Goal: Transaction & Acquisition: Purchase product/service

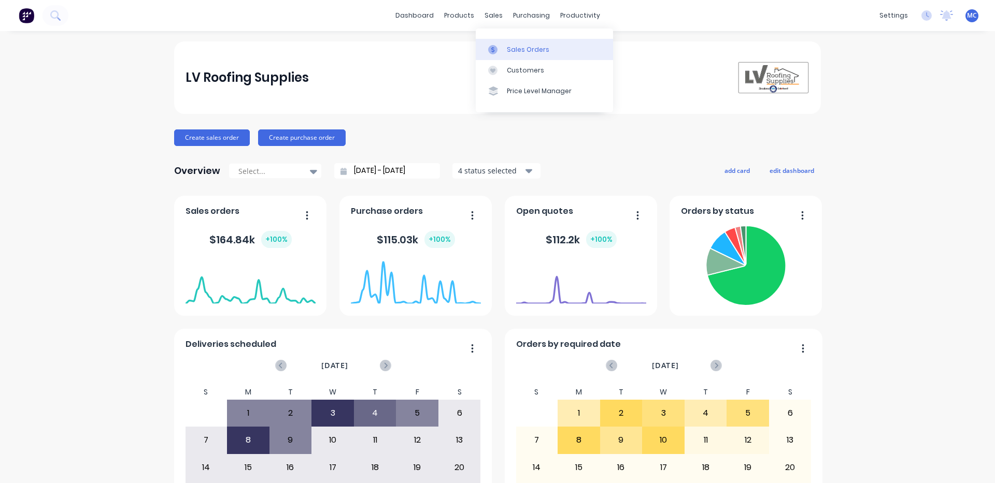
click at [508, 49] on div "Sales Orders" at bounding box center [528, 49] width 42 height 9
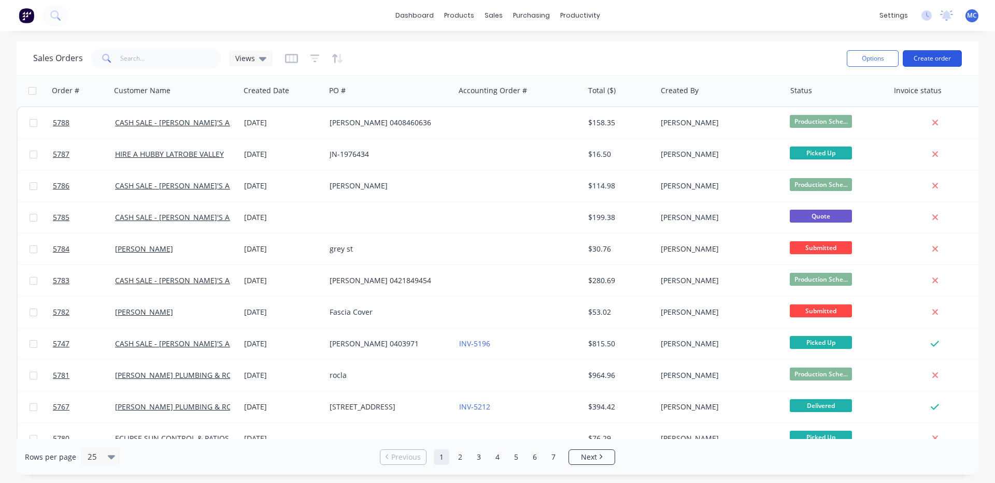
click at [944, 58] on button "Create order" at bounding box center [932, 58] width 59 height 17
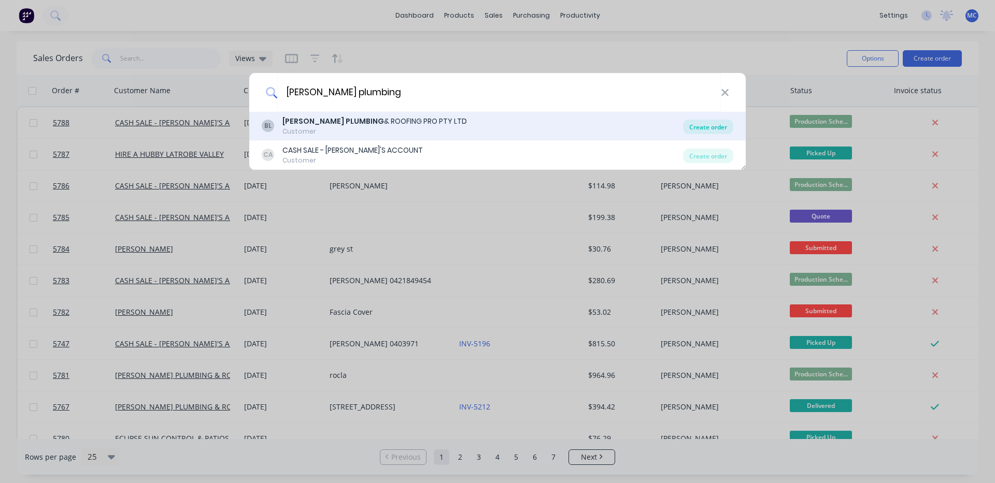
type input "bosse plumbing"
click at [713, 126] on div "Create order" at bounding box center [708, 127] width 50 height 15
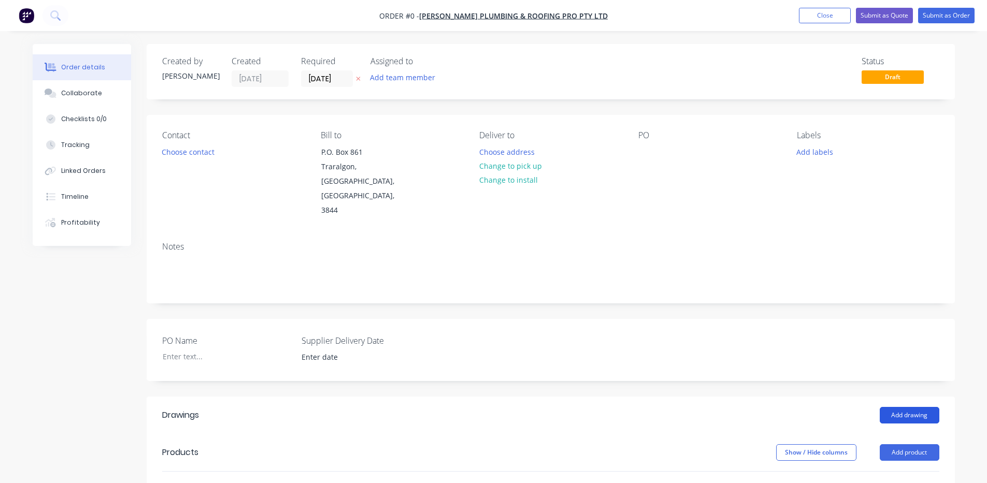
click at [908, 407] on button "Add drawing" at bounding box center [910, 415] width 60 height 17
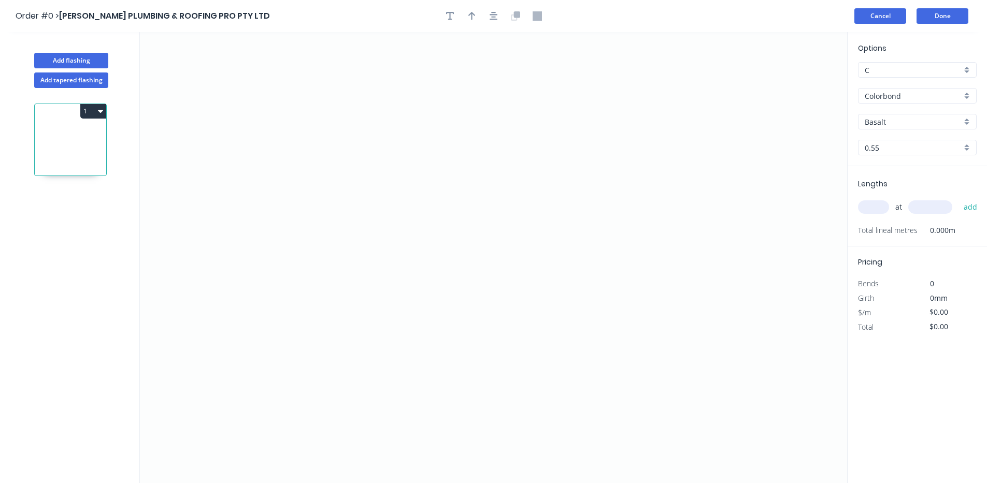
click at [896, 13] on button "Cancel" at bounding box center [880, 16] width 52 height 16
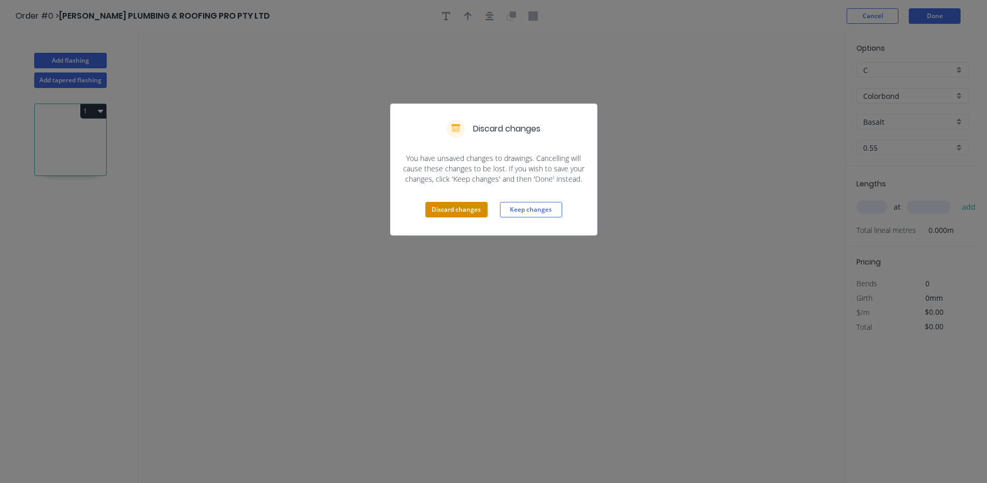
click at [463, 210] on button "Discard changes" at bounding box center [456, 210] width 62 height 16
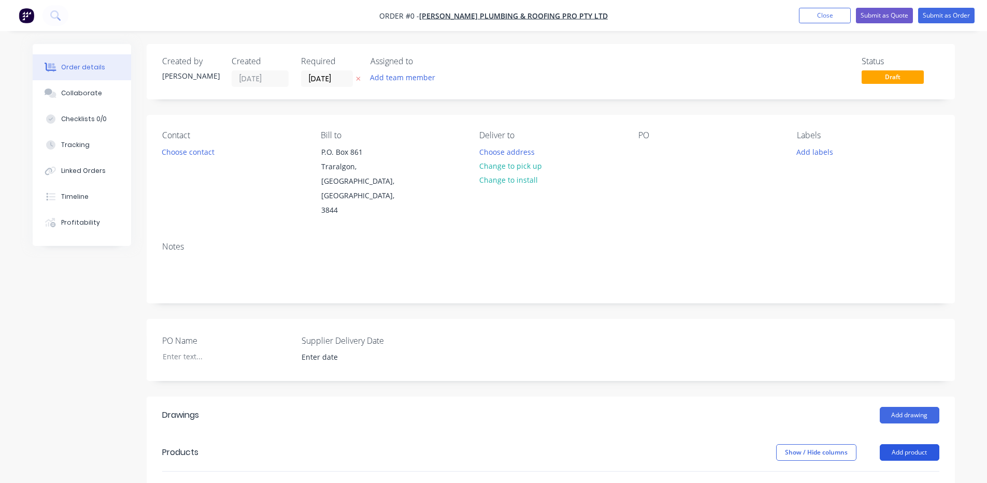
click at [906, 445] on button "Add product" at bounding box center [910, 453] width 60 height 17
click at [895, 469] on button "Product catalogue" at bounding box center [890, 479] width 98 height 21
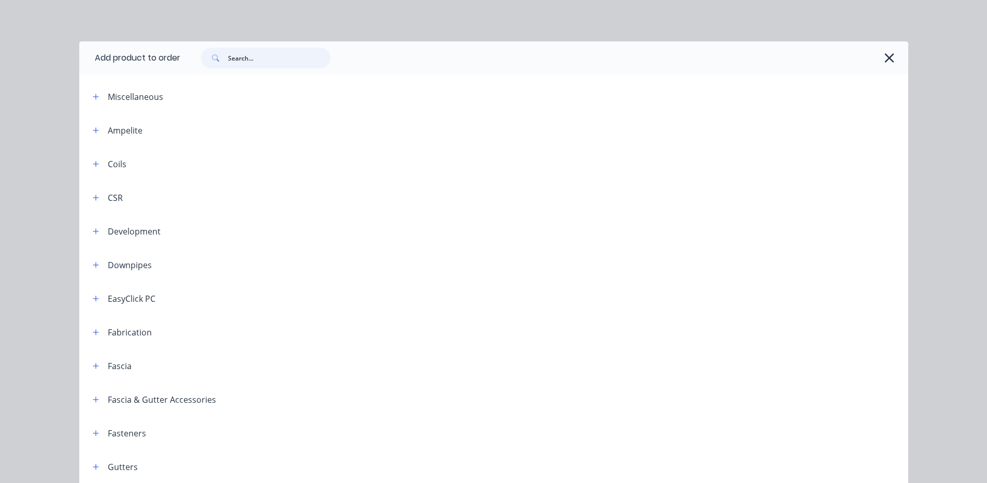
click at [274, 58] on input "text" at bounding box center [279, 58] width 103 height 21
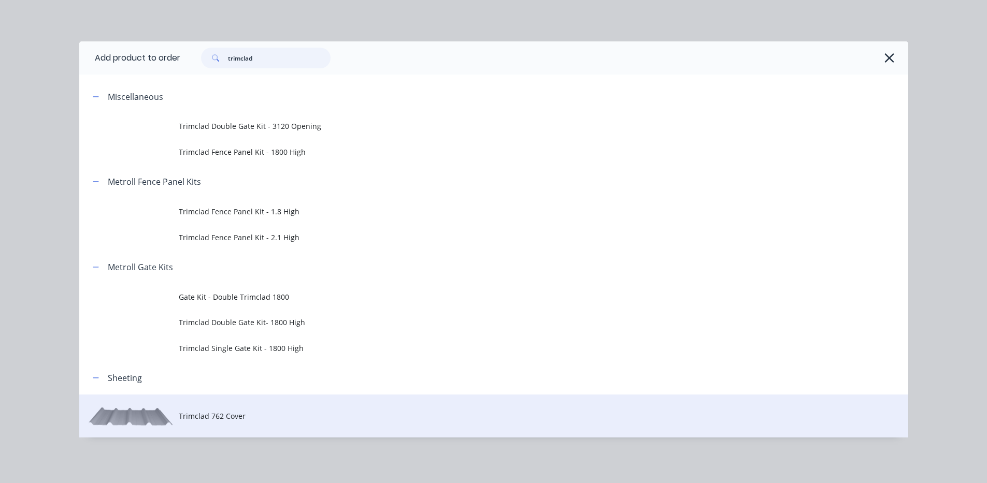
type input "trimclad"
click at [215, 419] on span "Trimclad 762 Cover" at bounding box center [470, 416] width 583 height 11
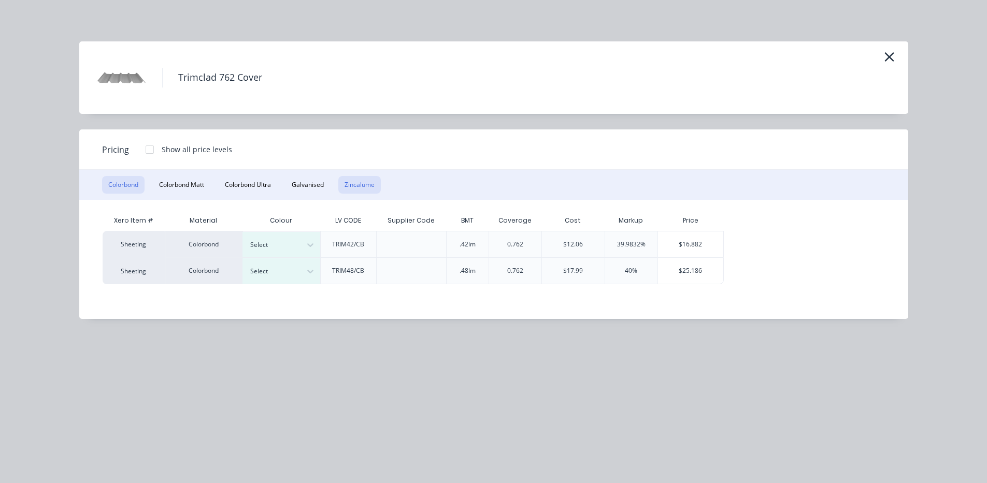
click at [359, 182] on button "Zincalume" at bounding box center [359, 185] width 42 height 18
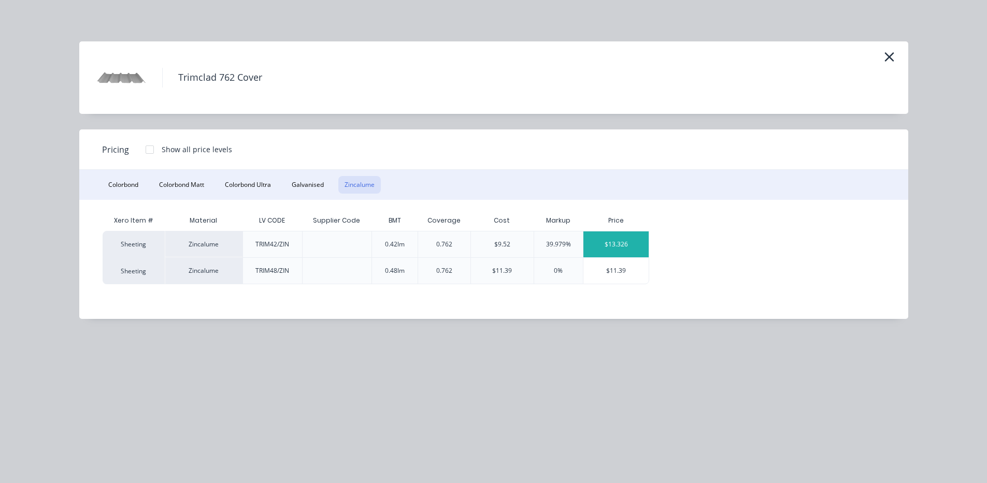
click at [630, 240] on div "$13.326" at bounding box center [615, 245] width 65 height 26
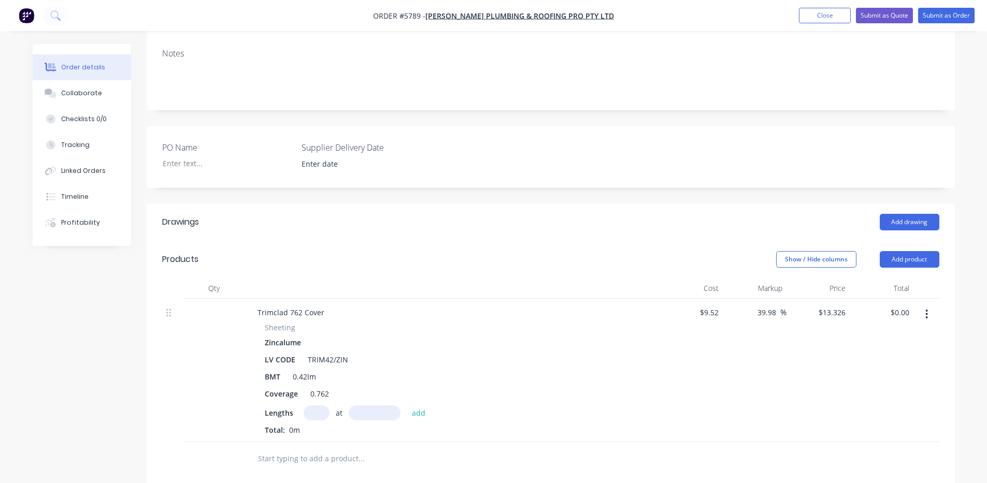
scroll to position [346, 0]
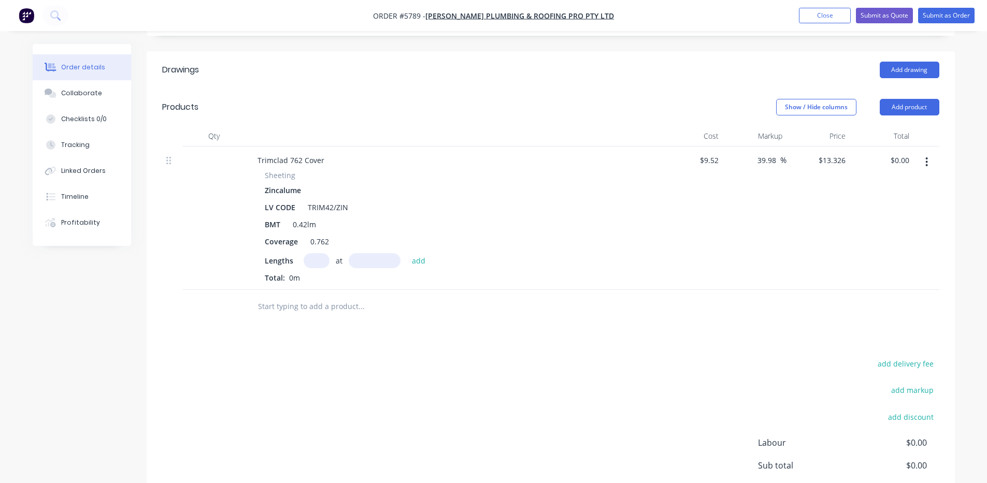
click at [317, 253] on input "text" at bounding box center [317, 260] width 26 height 15
type input "4"
type input "3500"
click at [407, 253] on button "add" at bounding box center [419, 260] width 24 height 14
type input "$186.56"
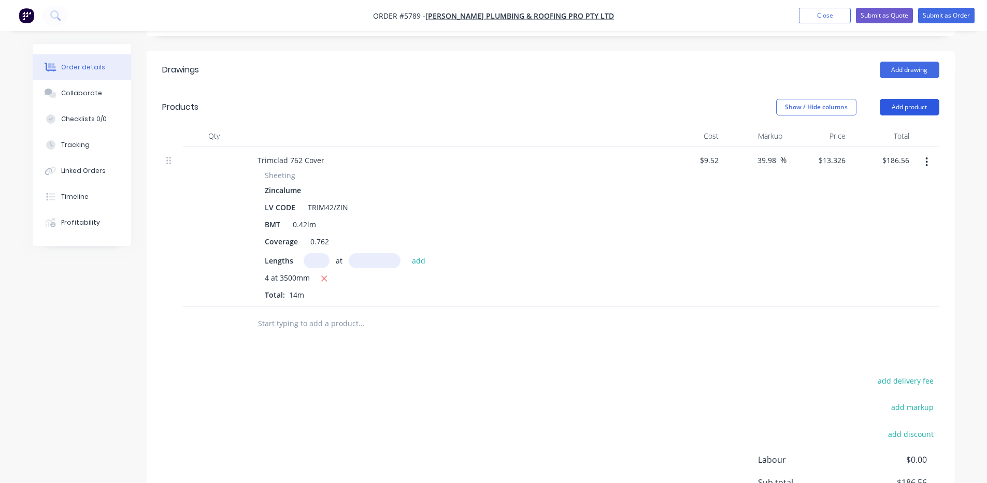
click at [908, 99] on button "Add product" at bounding box center [910, 107] width 60 height 17
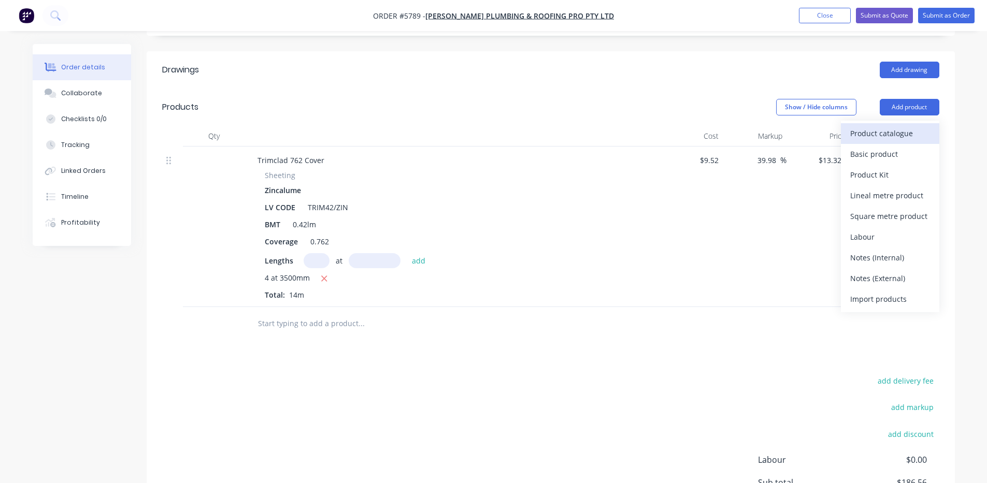
click at [900, 126] on div "Product catalogue" at bounding box center [890, 133] width 80 height 15
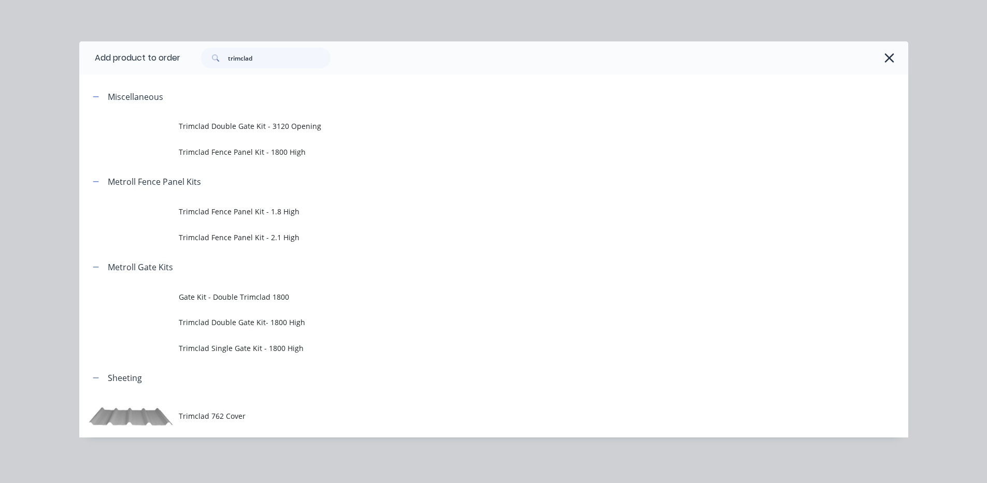
drag, startPoint x: 339, startPoint y: 52, endPoint x: 221, endPoint y: 60, distance: 118.4
click at [221, 60] on div "trimclad" at bounding box center [539, 58] width 718 height 21
drag, startPoint x: 221, startPoint y: 60, endPoint x: 276, endPoint y: 57, distance: 55.5
click at [276, 57] on input "trimclad" at bounding box center [279, 58] width 103 height 21
type input "t"
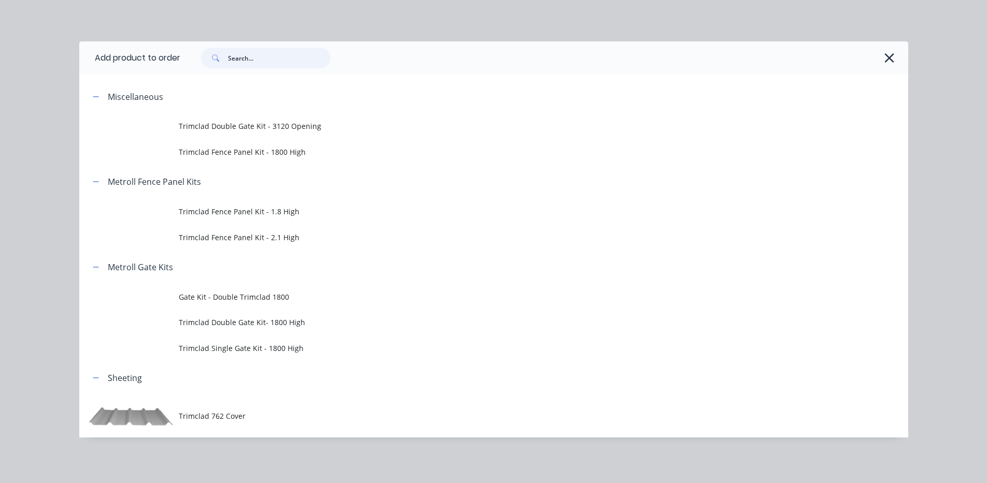
type input "t"
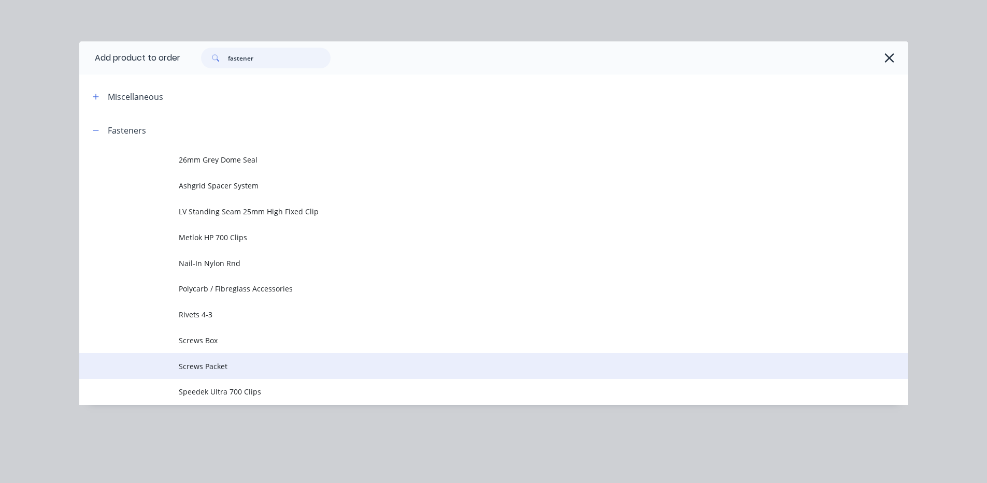
type input "fastener"
click at [217, 369] on span "Screws Packet" at bounding box center [470, 366] width 583 height 11
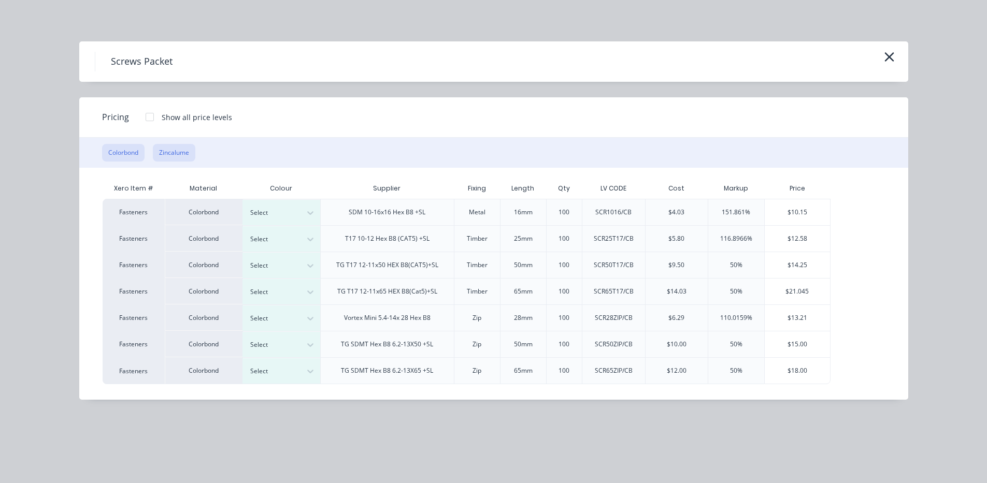
click at [165, 150] on button "Zincalume" at bounding box center [174, 153] width 42 height 18
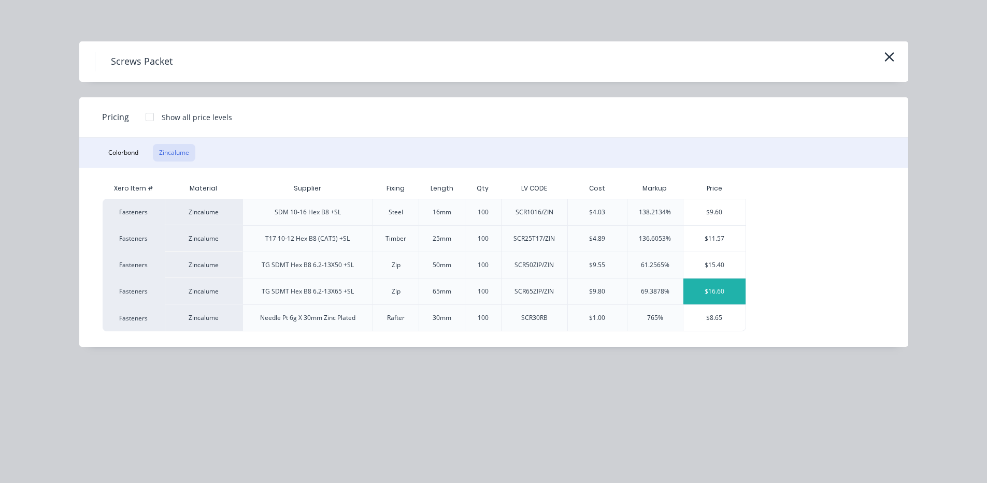
click at [721, 289] on div "$16.60" at bounding box center [714, 292] width 62 height 26
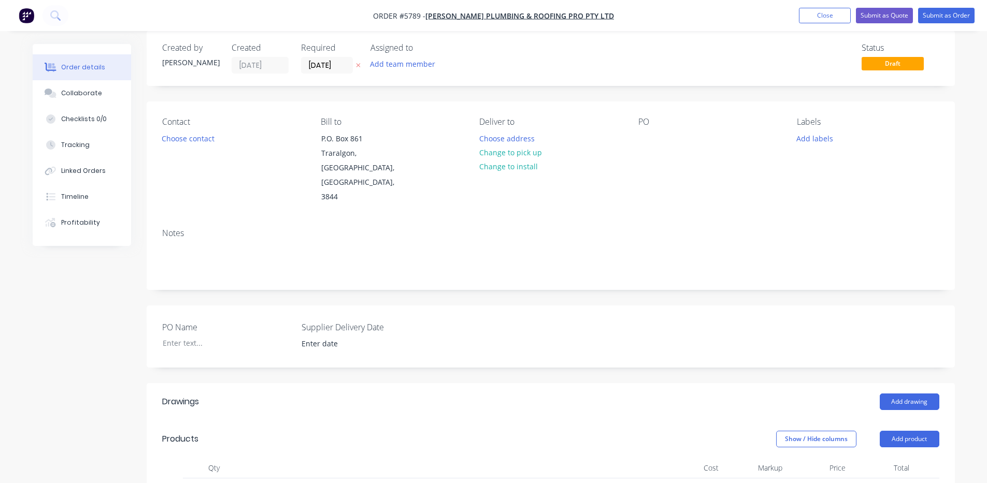
scroll to position [0, 0]
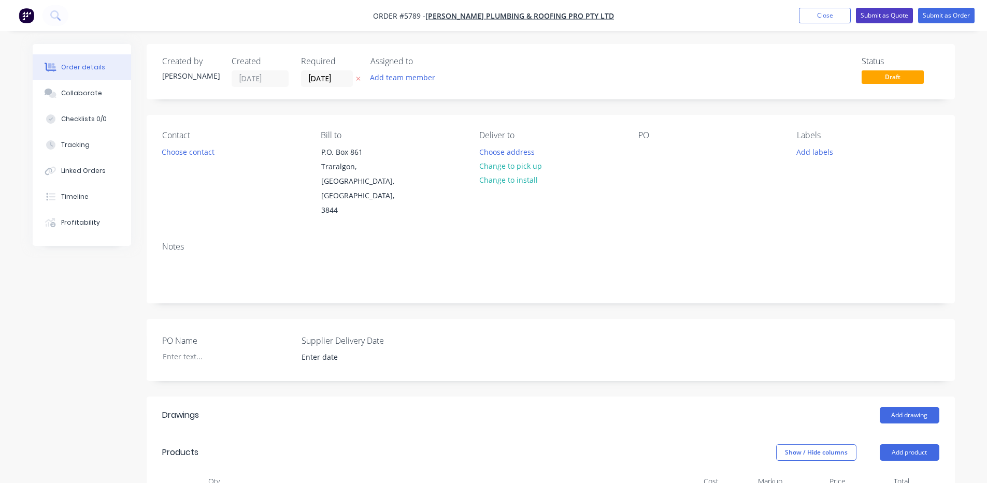
drag, startPoint x: 880, startPoint y: 12, endPoint x: 923, endPoint y: 126, distance: 121.5
click at [533, 163] on button "Change to pick up" at bounding box center [511, 166] width 74 height 14
click at [639, 156] on div at bounding box center [646, 152] width 17 height 15
click at [647, 153] on div at bounding box center [646, 152] width 17 height 15
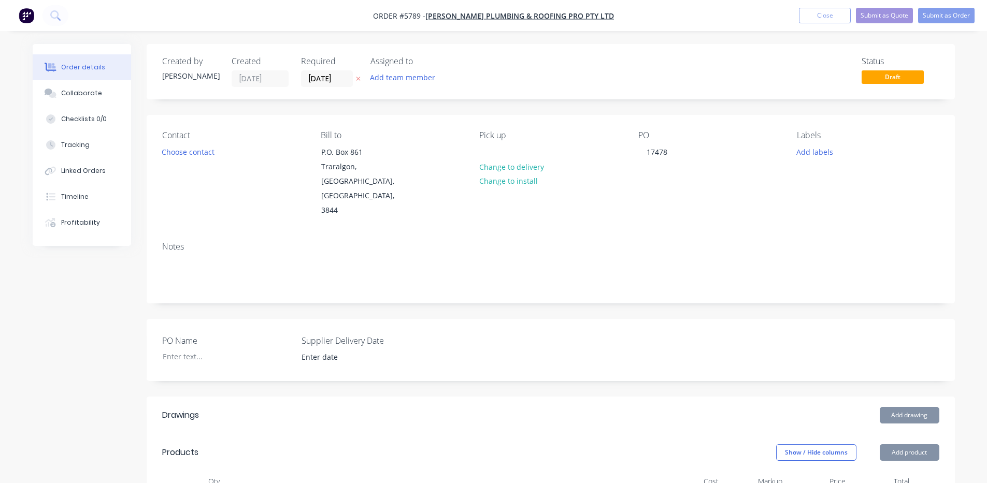
click at [709, 184] on div "PO 17478" at bounding box center [709, 175] width 142 height 88
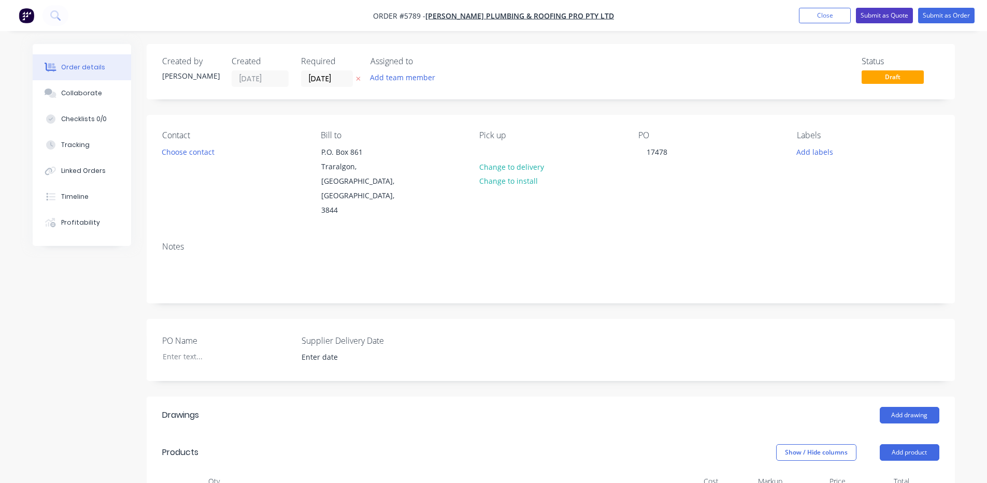
click at [876, 11] on button "Submit as Quote" at bounding box center [884, 16] width 57 height 16
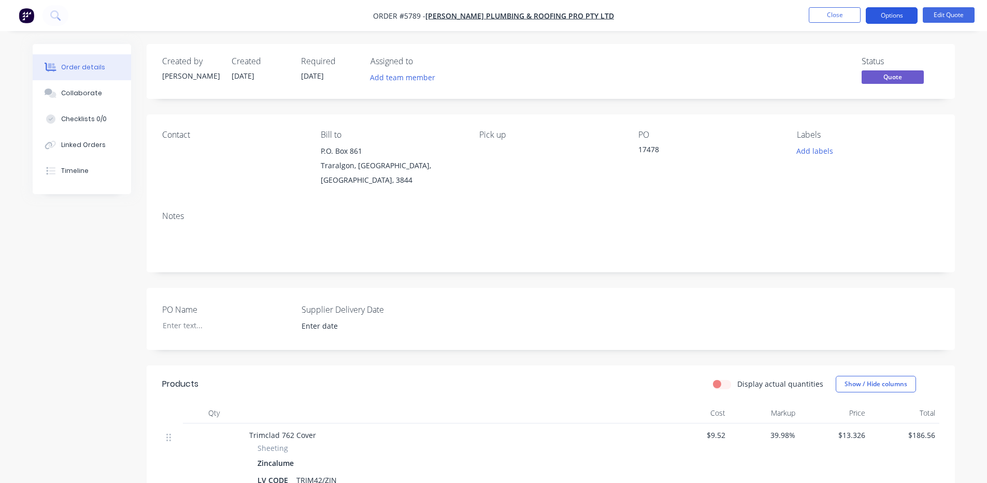
click at [895, 13] on button "Options" at bounding box center [892, 15] width 52 height 17
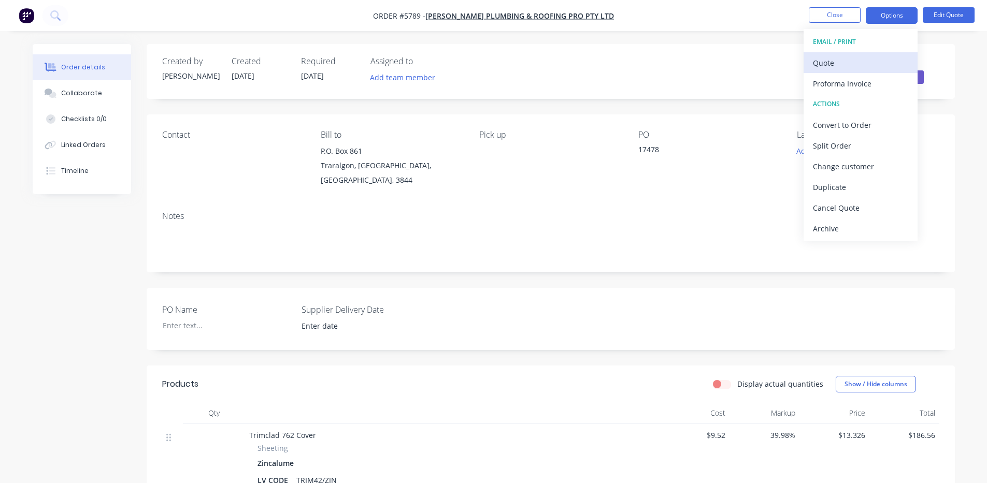
click at [858, 63] on div "Quote" at bounding box center [860, 62] width 95 height 15
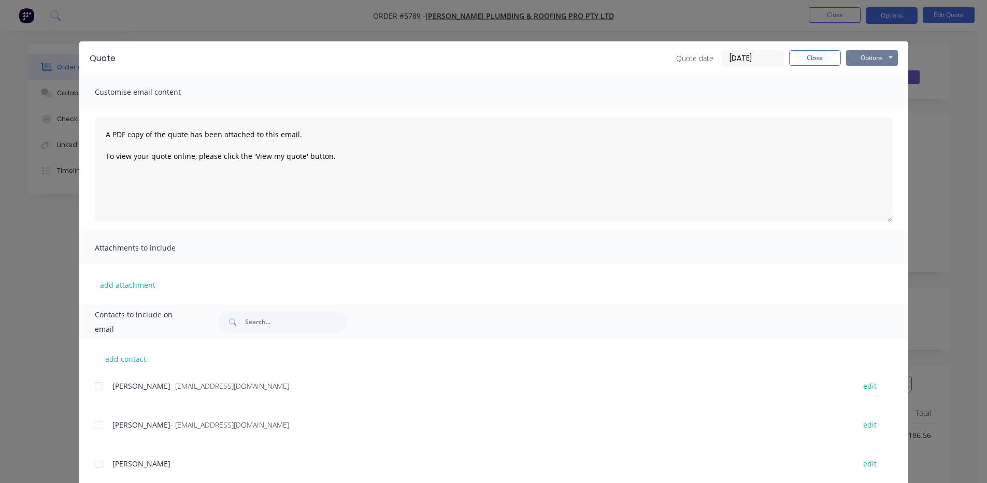
click at [867, 56] on button "Options" at bounding box center [872, 58] width 52 height 16
click at [868, 89] on button "Print" at bounding box center [879, 93] width 66 height 17
